Goal: Entertainment & Leisure: Consume media (video, audio)

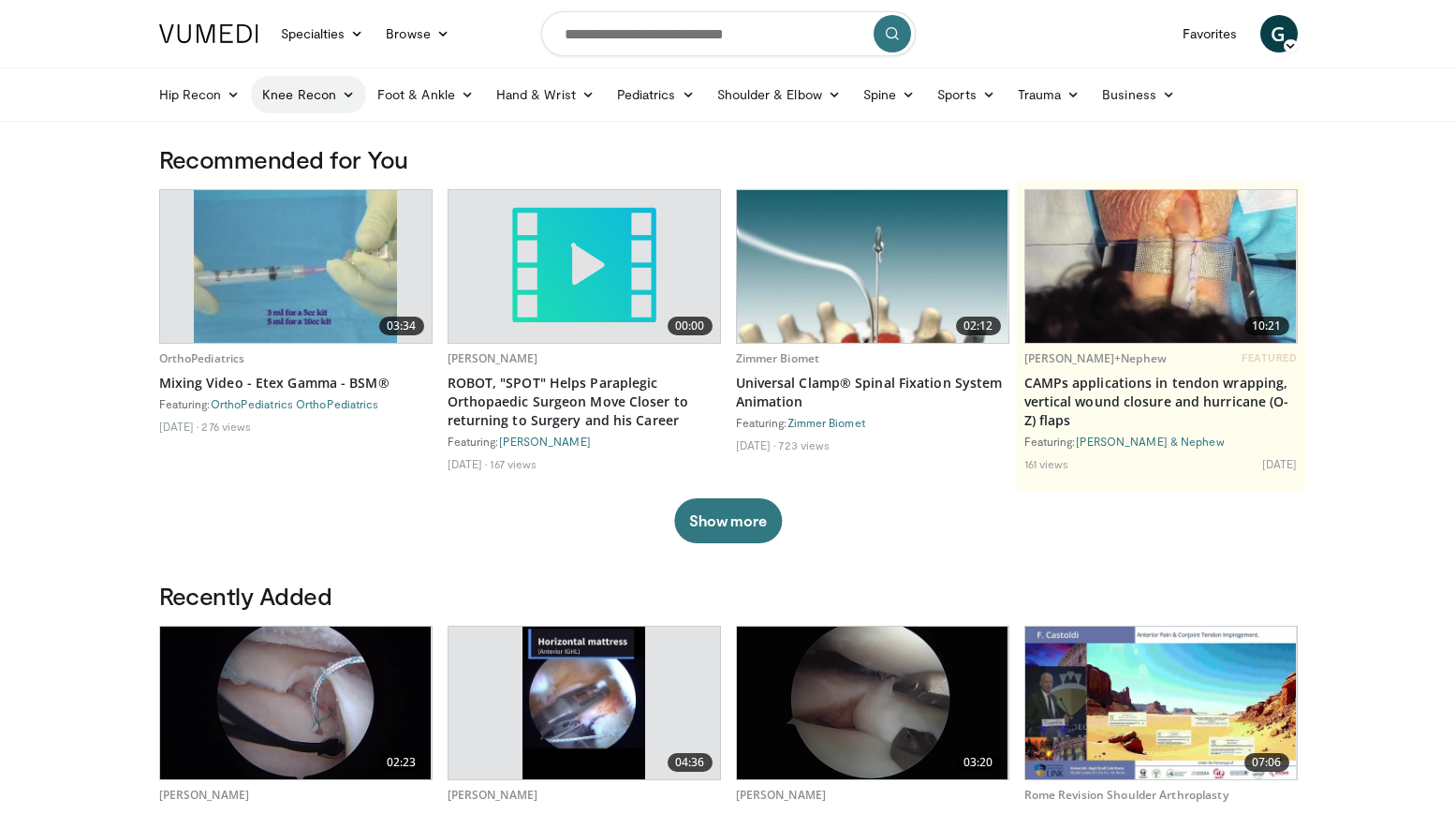
click at [311, 93] on link "Knee Recon" at bounding box center [308, 94] width 115 height 37
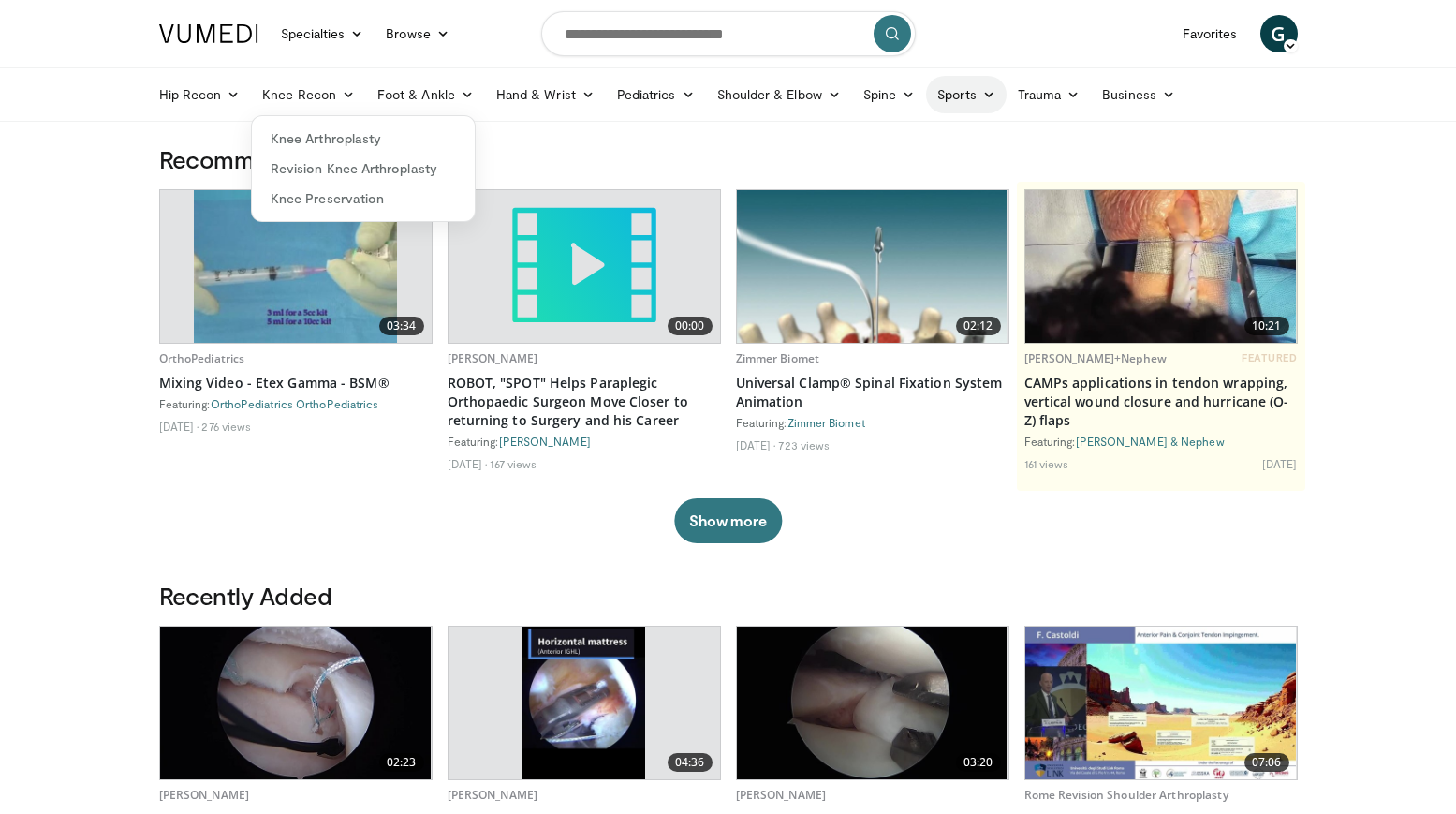
click at [977, 90] on link "Sports" at bounding box center [967, 94] width 81 height 37
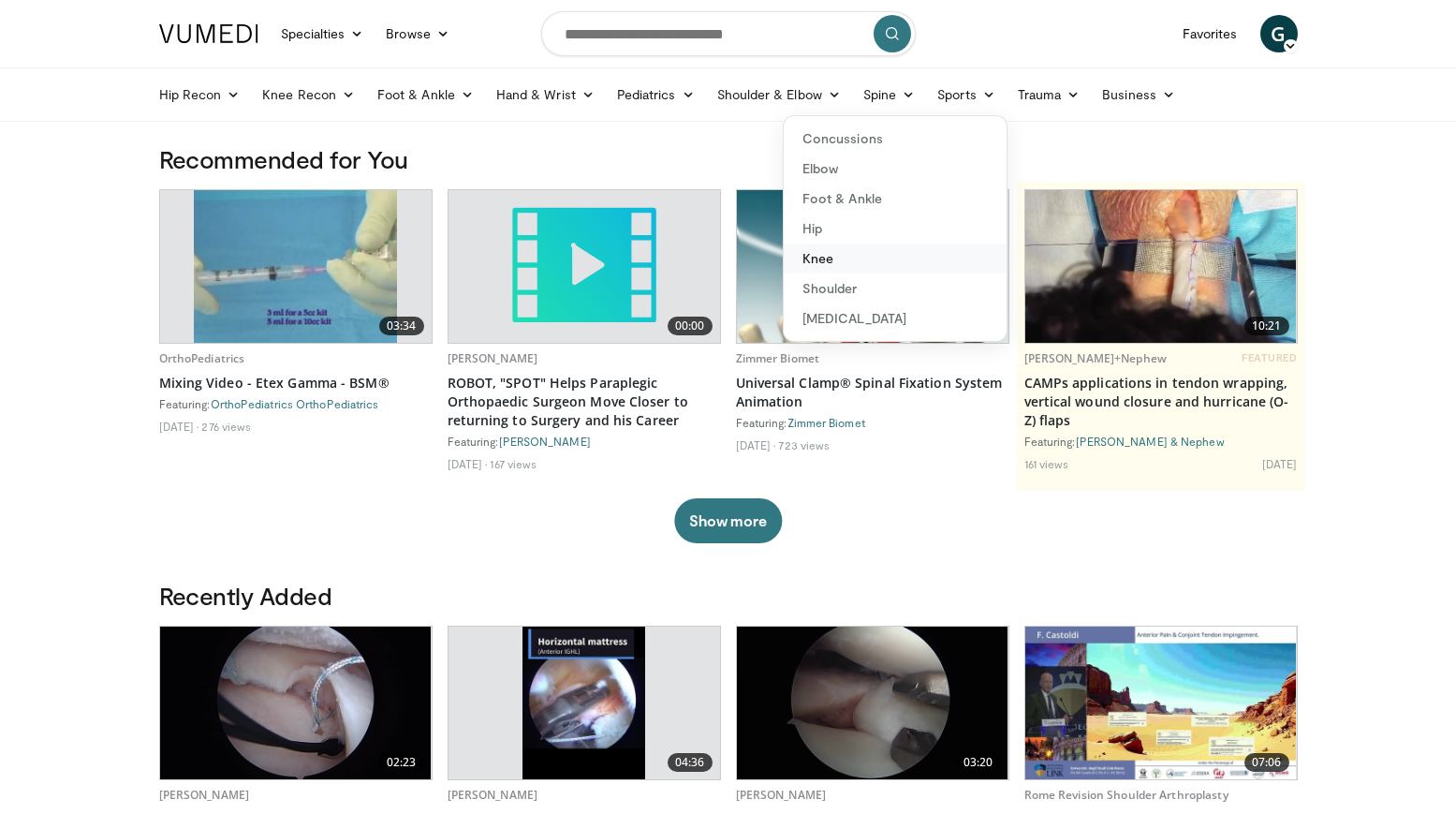
click at [857, 263] on link "Knee" at bounding box center [895, 258] width 222 height 30
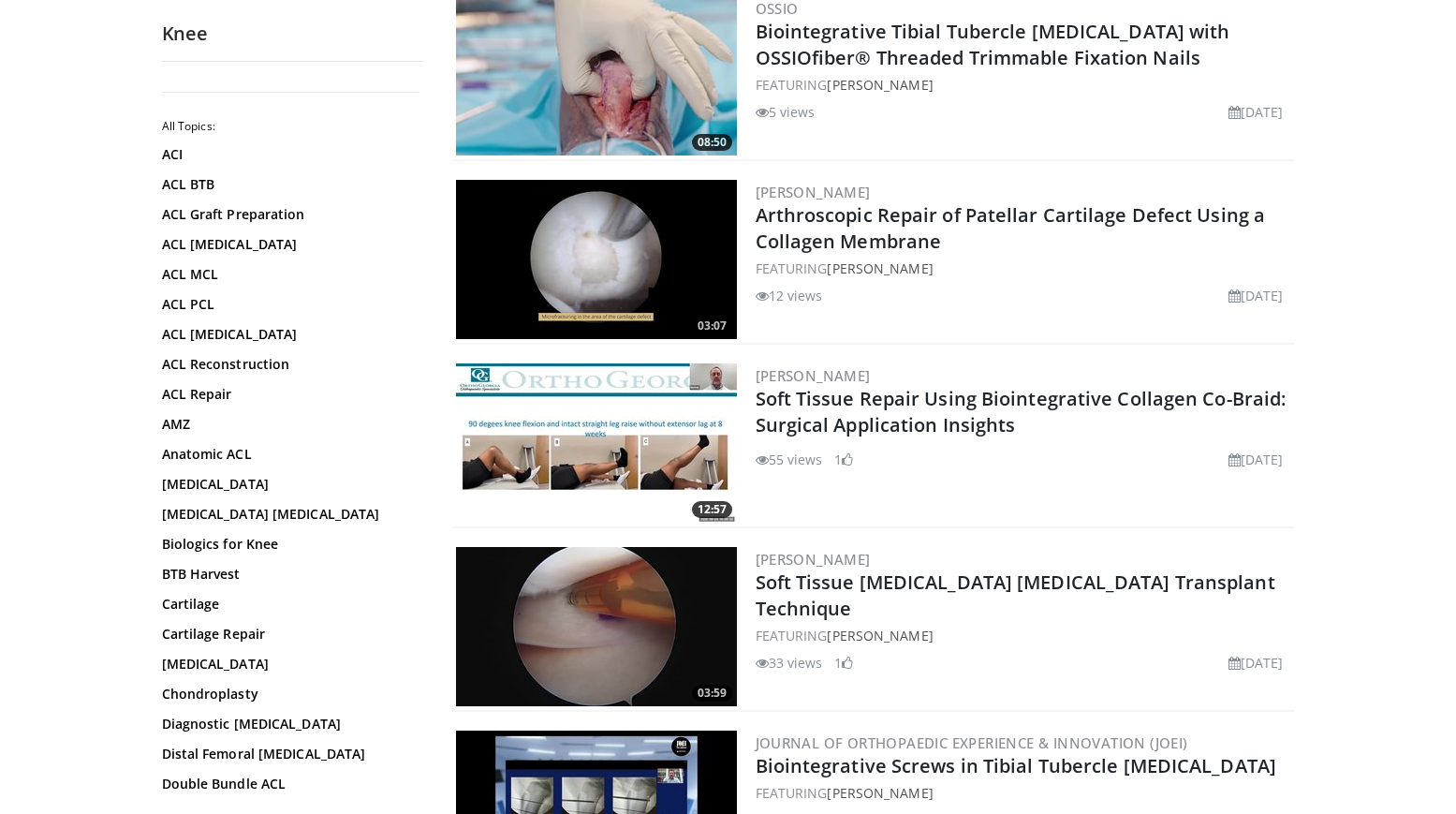
scroll to position [1507, 0]
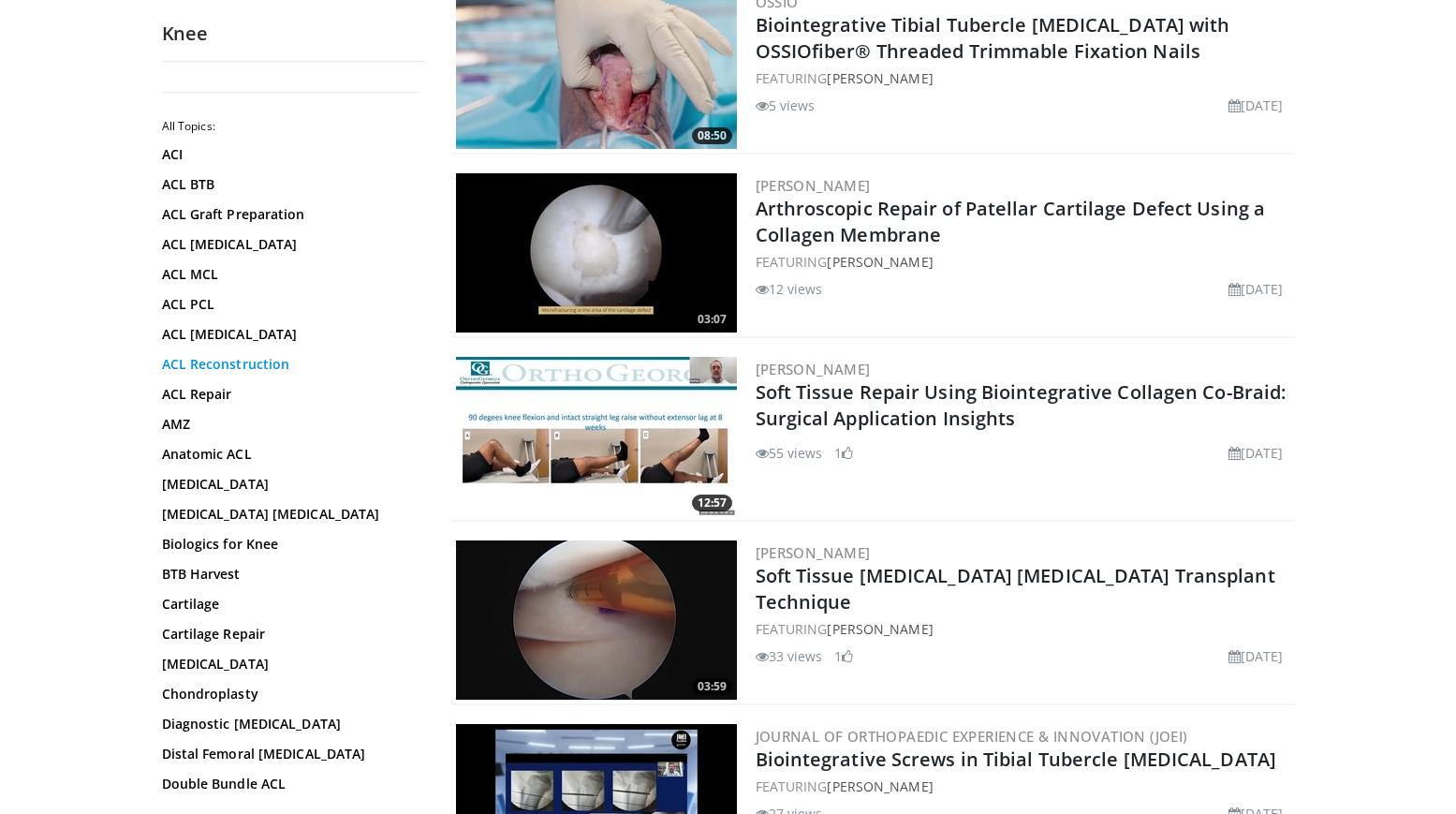
click at [222, 364] on link "ACL Reconstruction" at bounding box center [288, 364] width 253 height 19
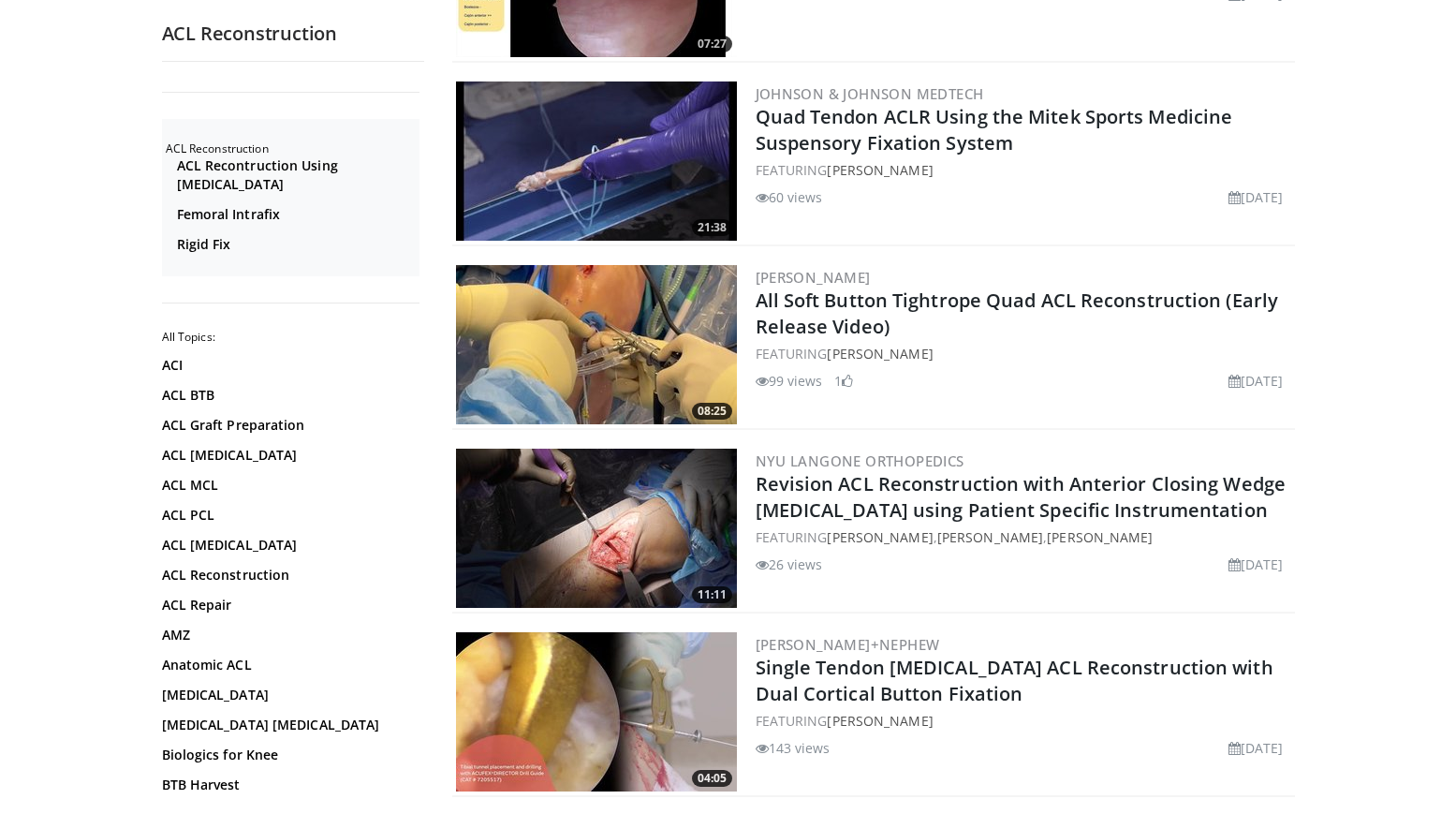
scroll to position [499, 0]
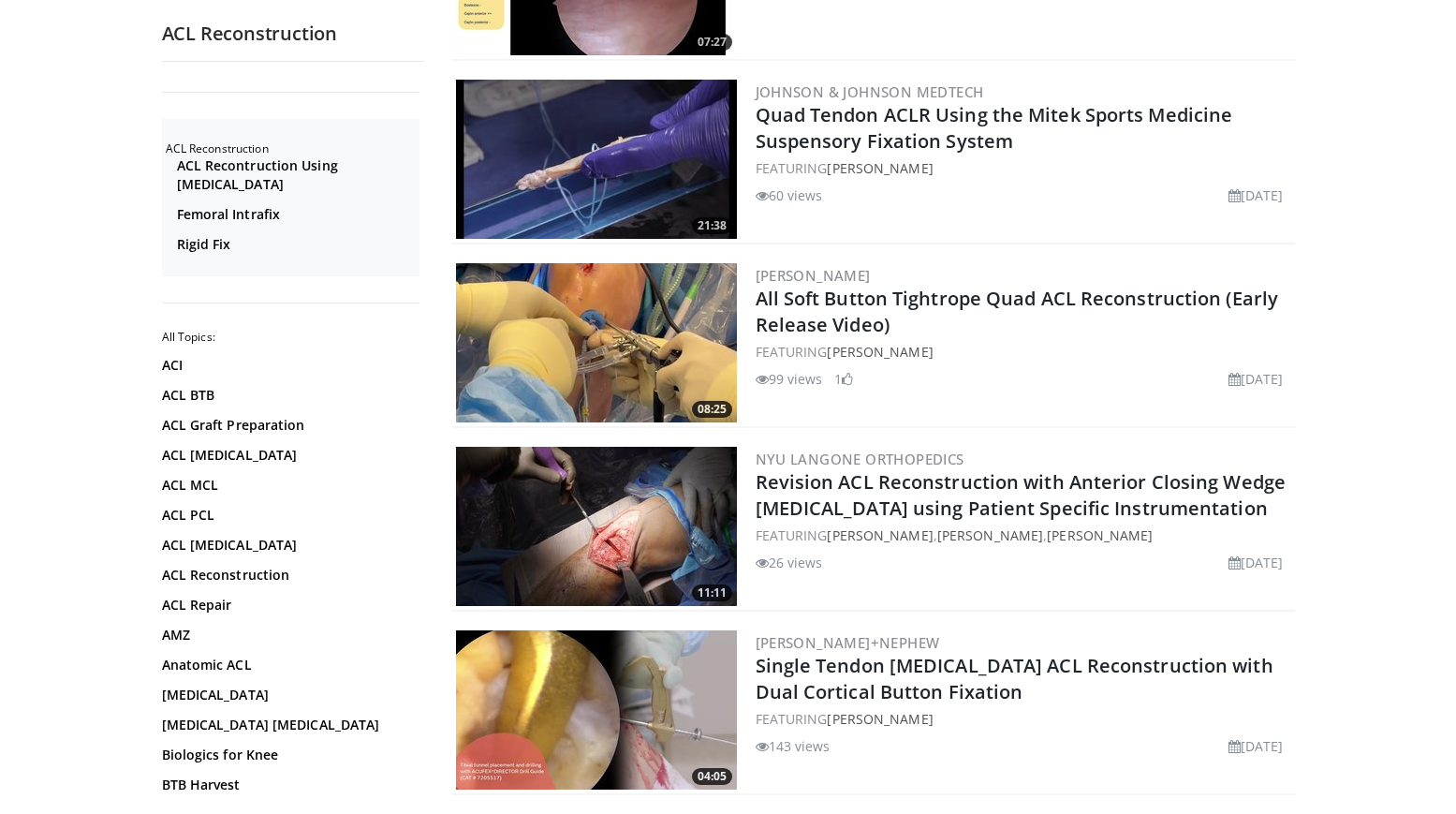
click at [578, 331] on img at bounding box center [596, 343] width 281 height 159
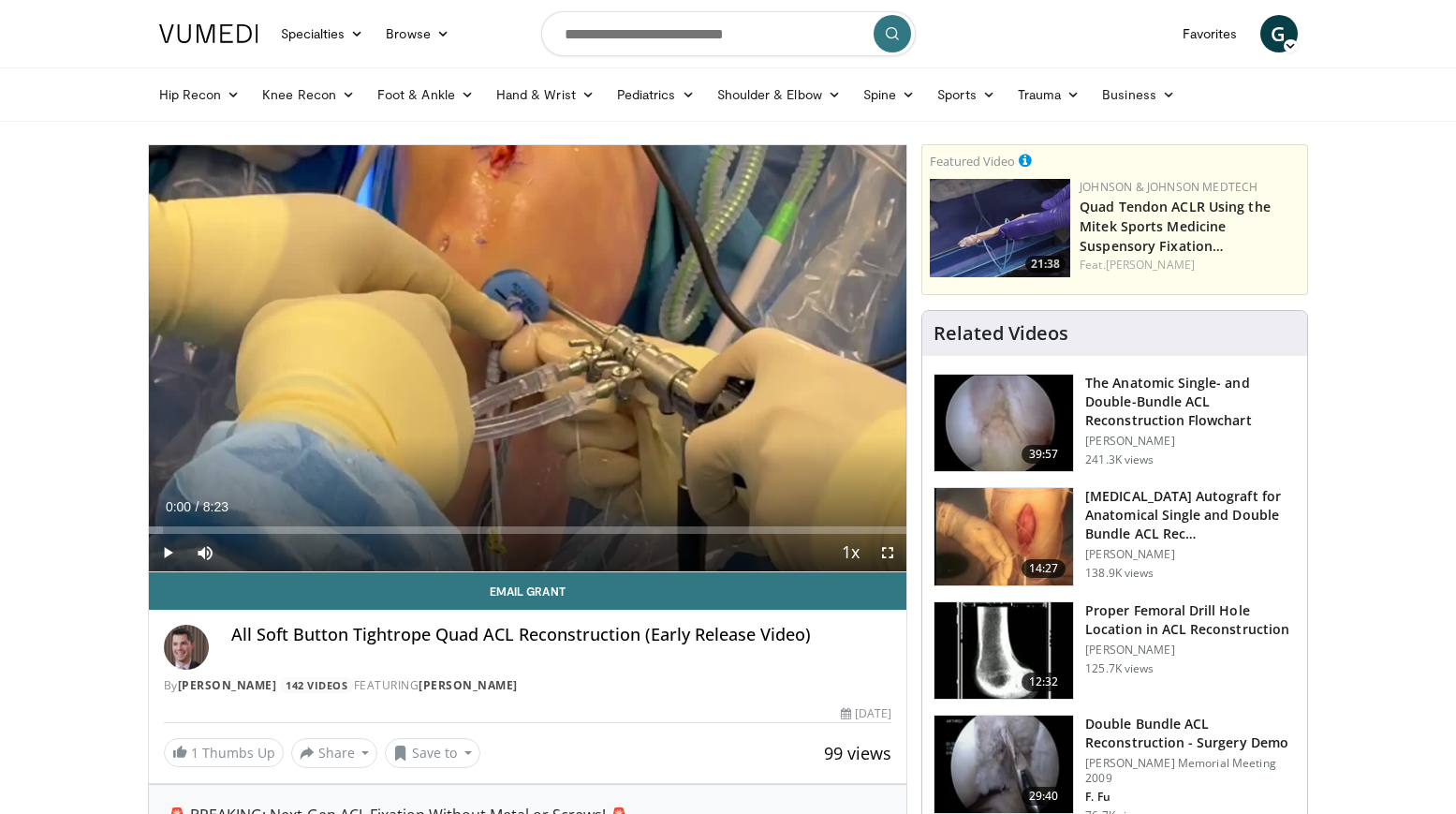
click at [167, 557] on span "Video Player" at bounding box center [167, 552] width 37 height 37
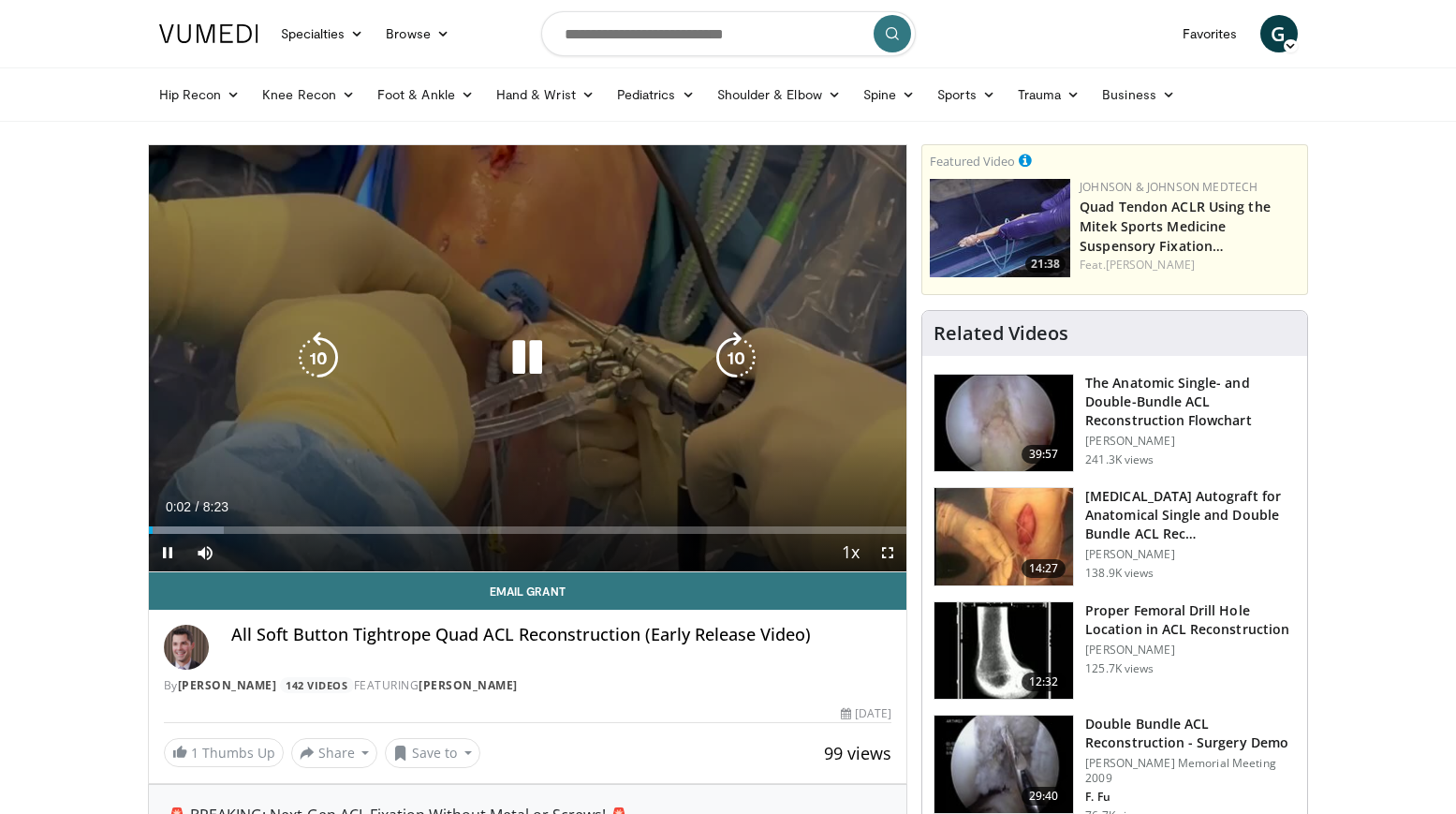
click at [511, 370] on icon "Video Player" at bounding box center [527, 357] width 52 height 52
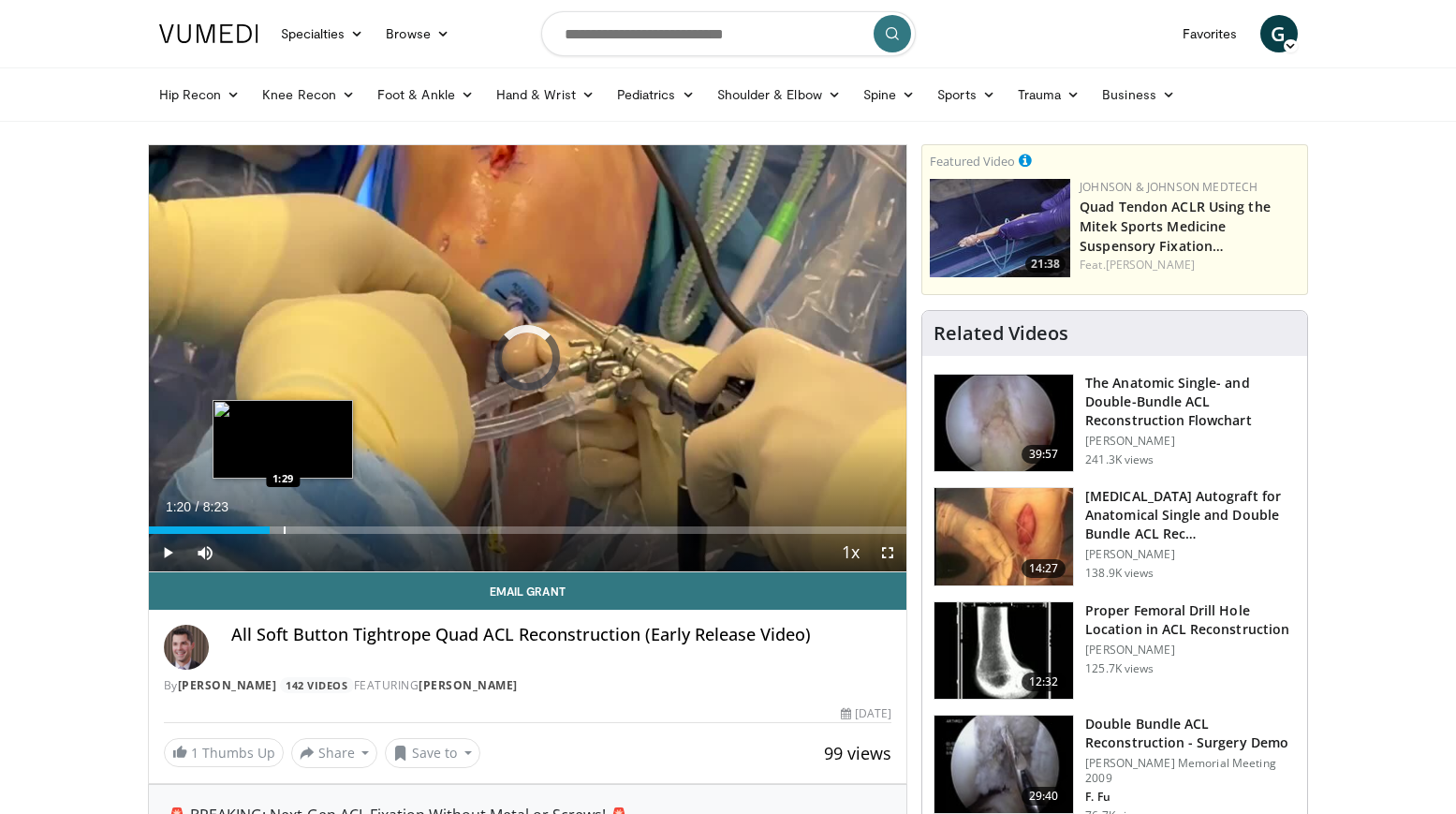
drag, startPoint x: 160, startPoint y: 530, endPoint x: 283, endPoint y: 531, distance: 123.0
click at [284, 531] on div "Progress Bar" at bounding box center [285, 531] width 2 height 8
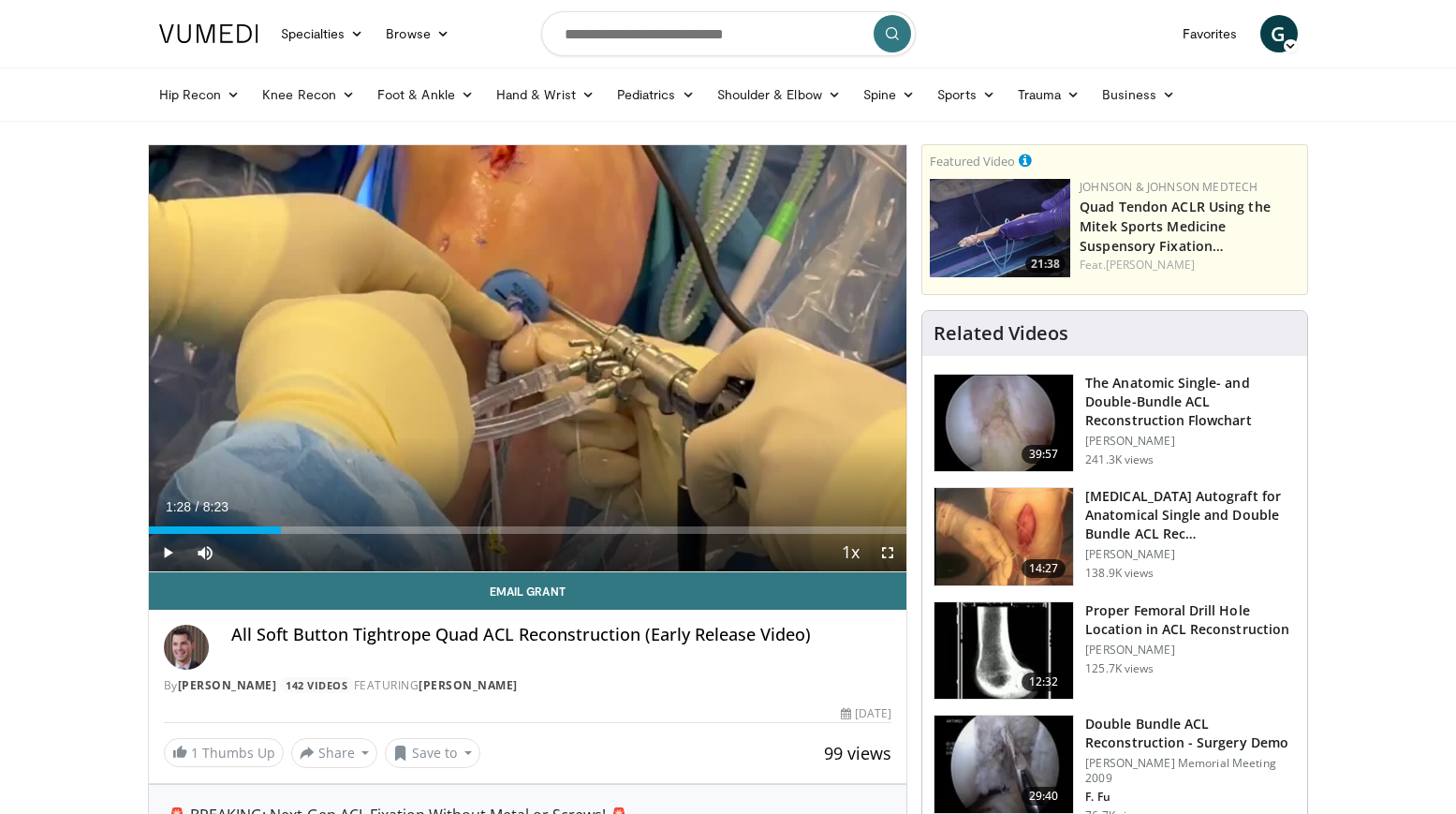
click at [158, 542] on span "Video Player" at bounding box center [167, 552] width 37 height 37
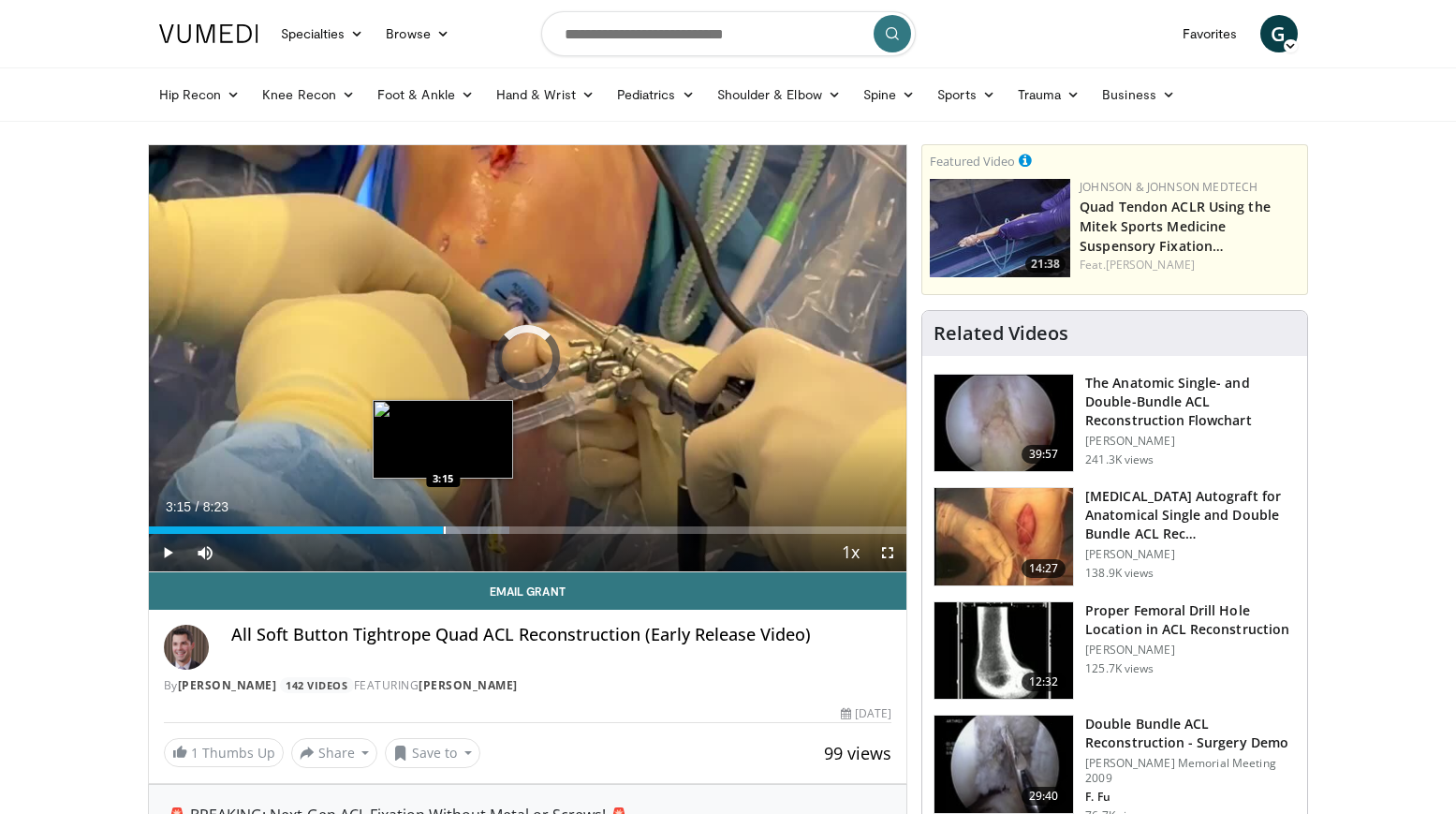
click at [443, 520] on div "Loaded : 47.61% 3:15 3:15" at bounding box center [528, 525] width 759 height 18
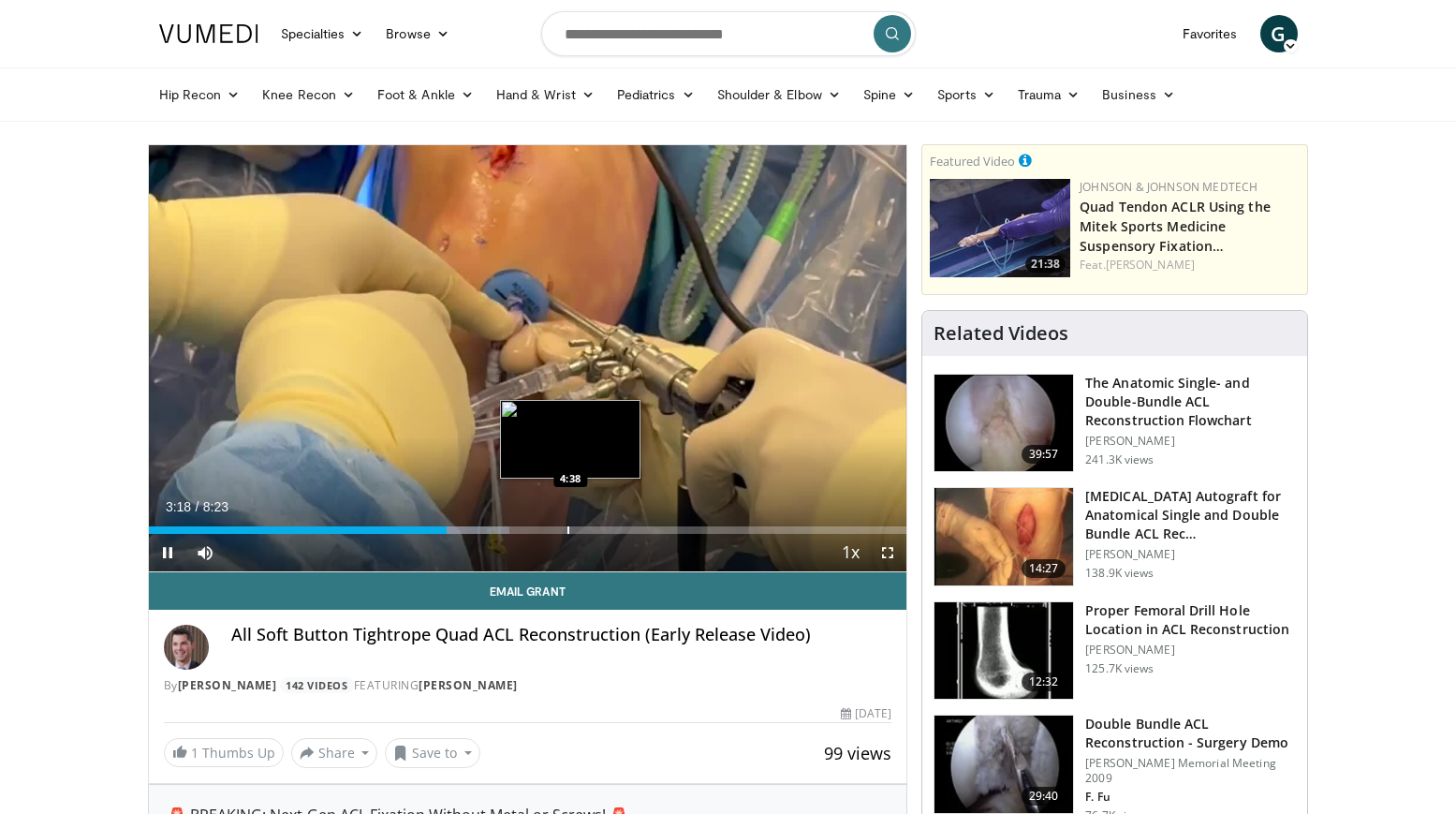
click at [569, 527] on div "Progress Bar" at bounding box center [569, 531] width 2 height 8
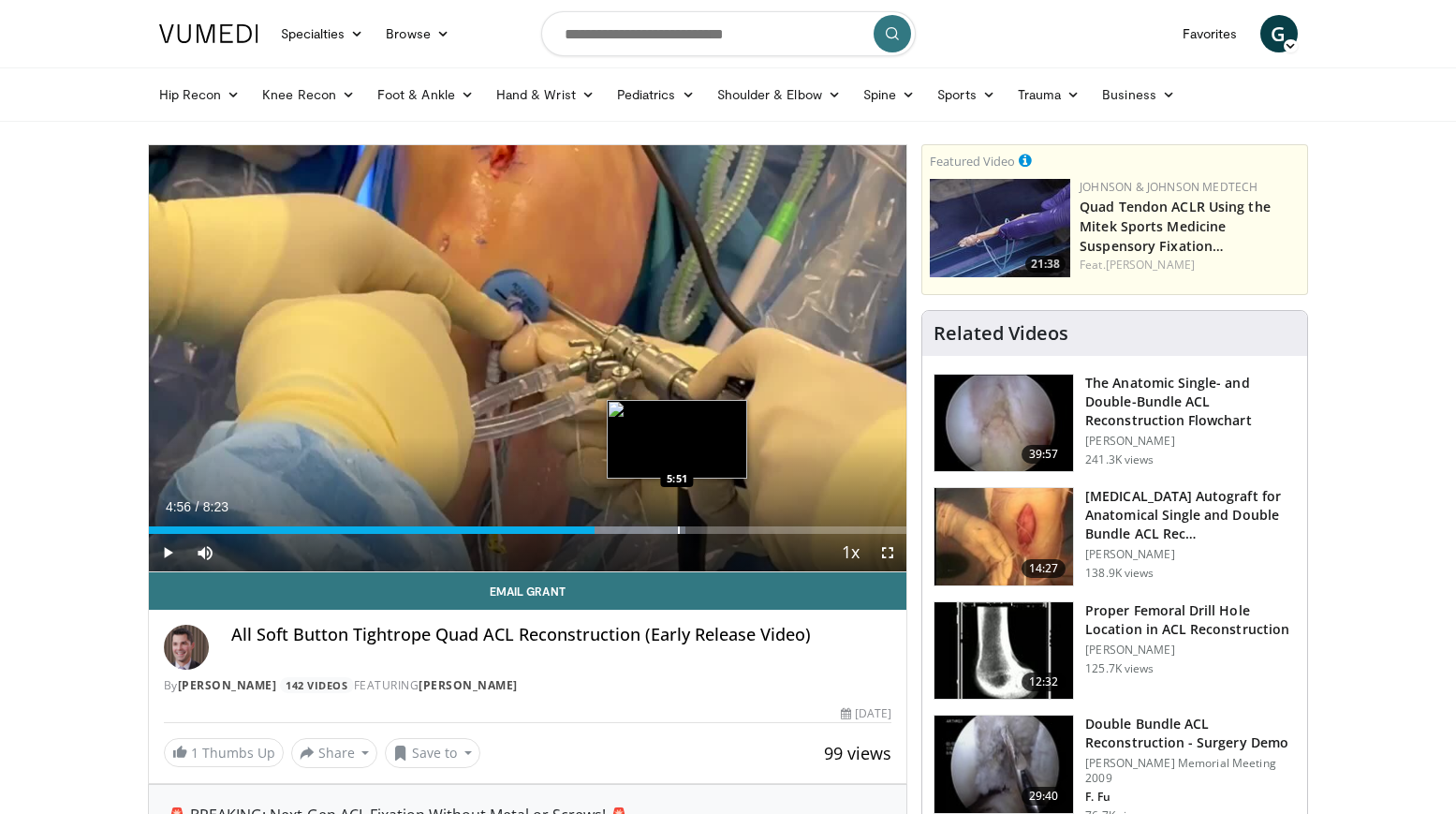
click at [678, 527] on div "Progress Bar" at bounding box center [679, 531] width 2 height 8
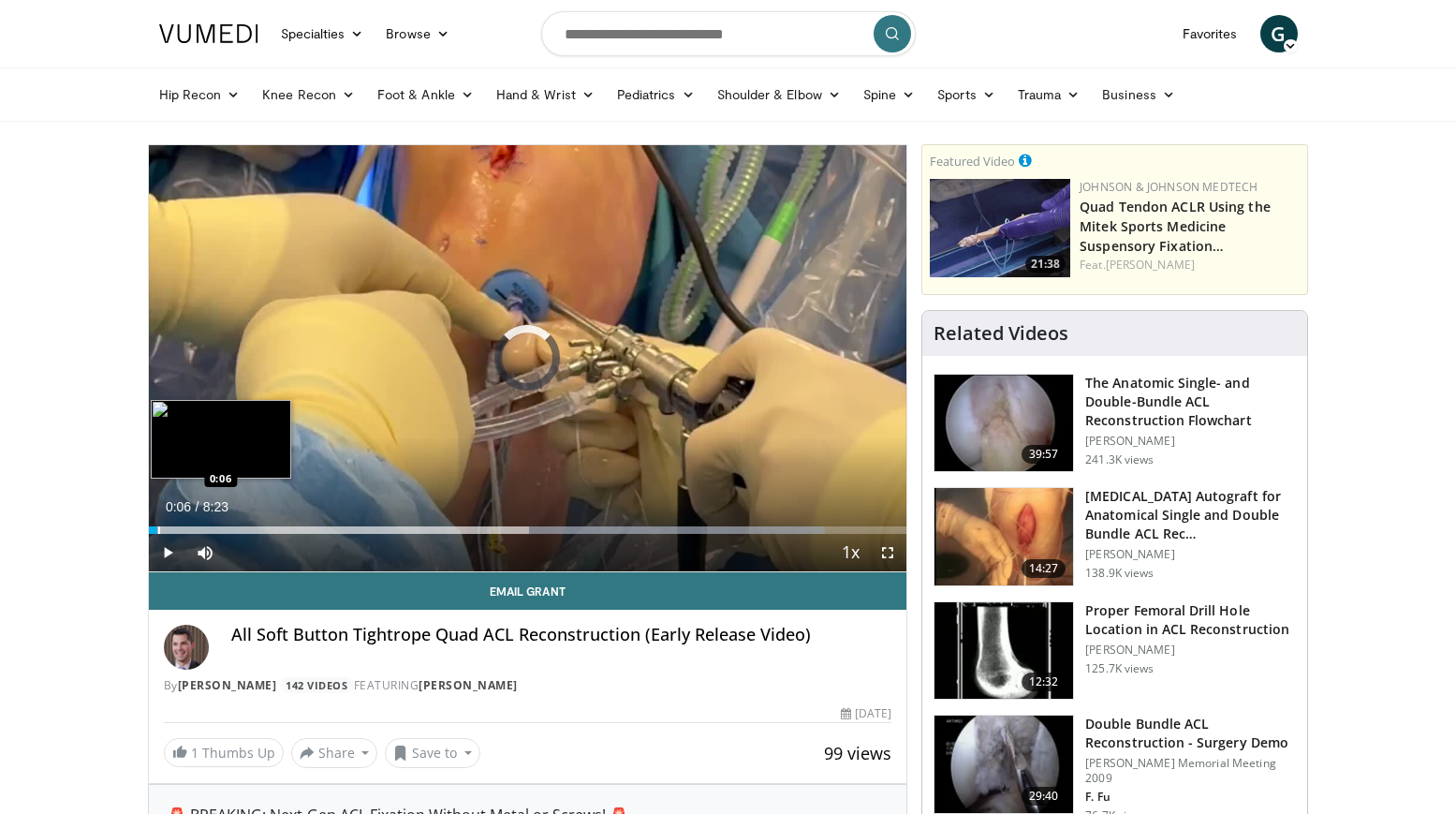
click at [158, 529] on div "Progress Bar" at bounding box center [159, 531] width 2 height 8
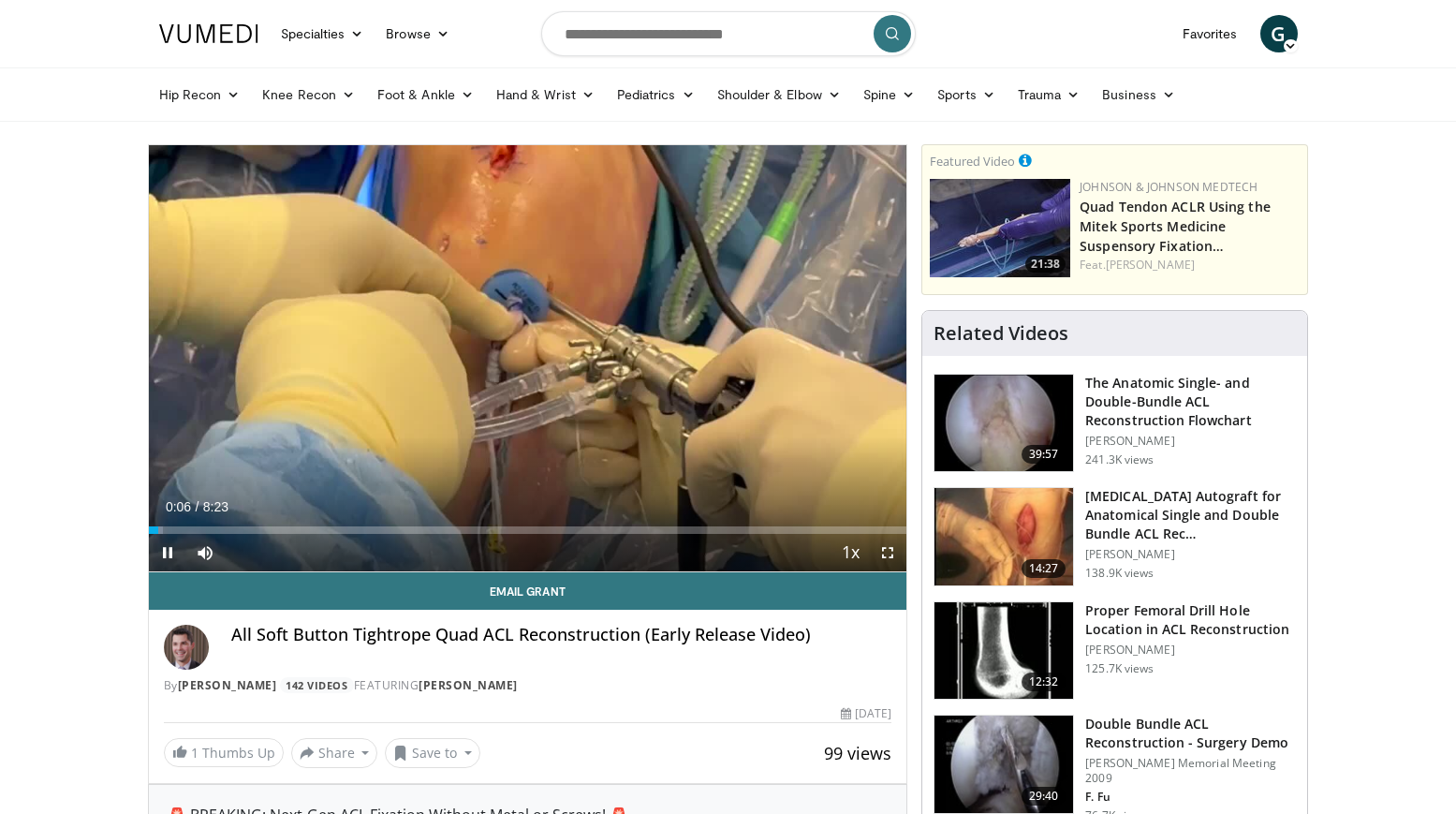
click at [168, 553] on span "Video Player" at bounding box center [167, 552] width 37 height 37
